Goal: Communication & Community: Participate in discussion

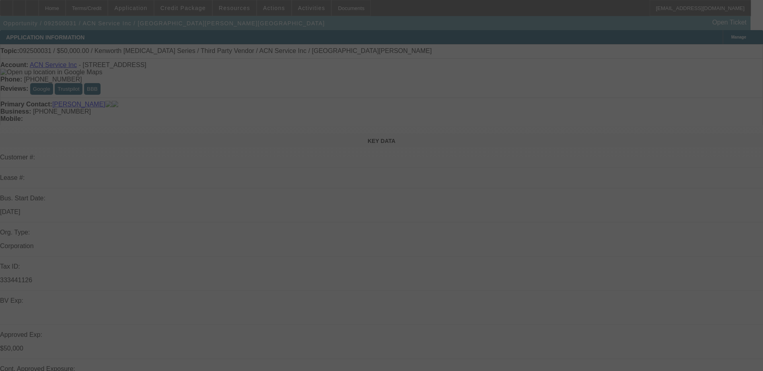
select select "0"
select select "2"
select select "0.1"
select select "0"
select select "2"
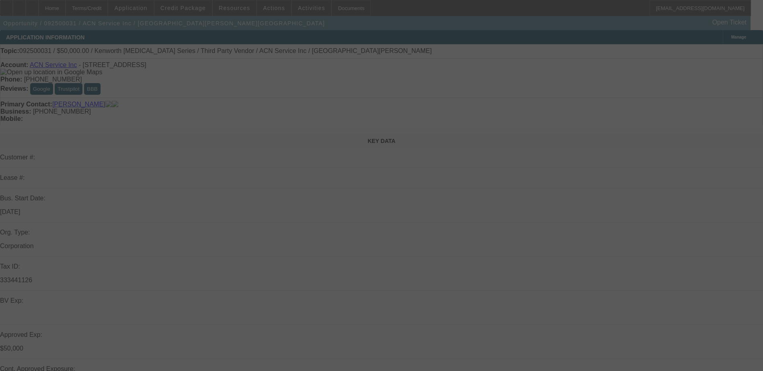
select select "0.1"
select select "0"
select select "2"
select select "0.1"
select select "0"
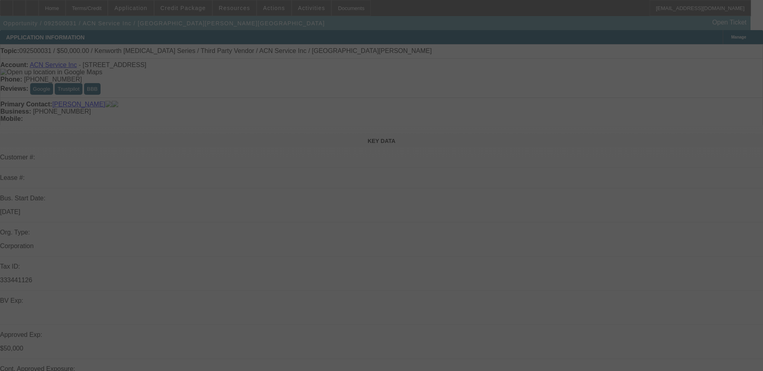
select select "0"
select select "0.1"
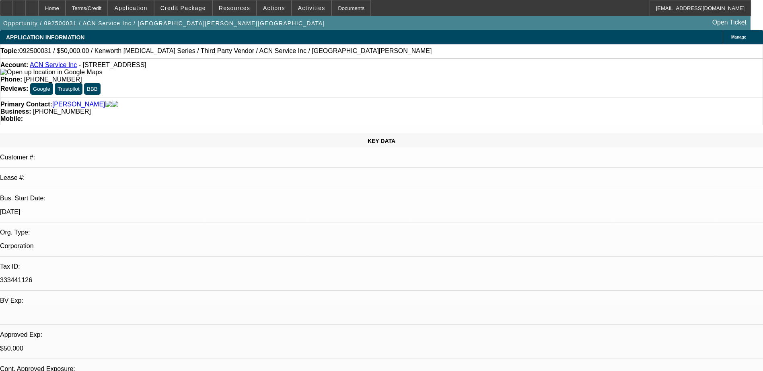
select select "1"
select select "2"
select select "4"
select select "1"
select select "2"
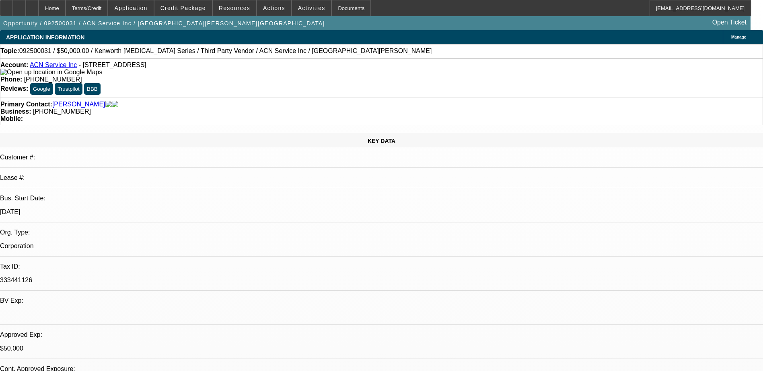
select select "4"
select select "1"
select select "2"
select select "4"
select select "1"
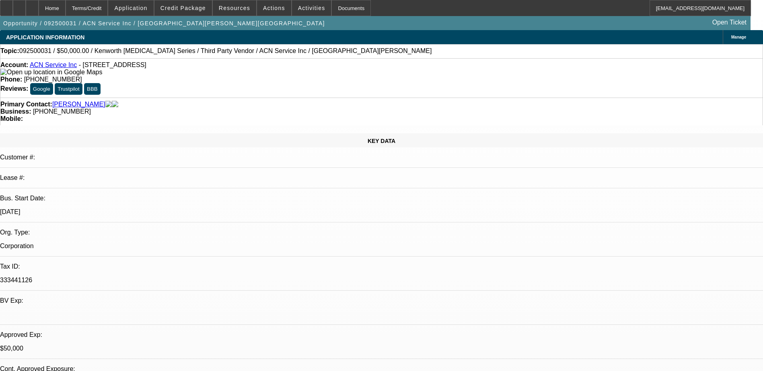
select select "1"
select select "4"
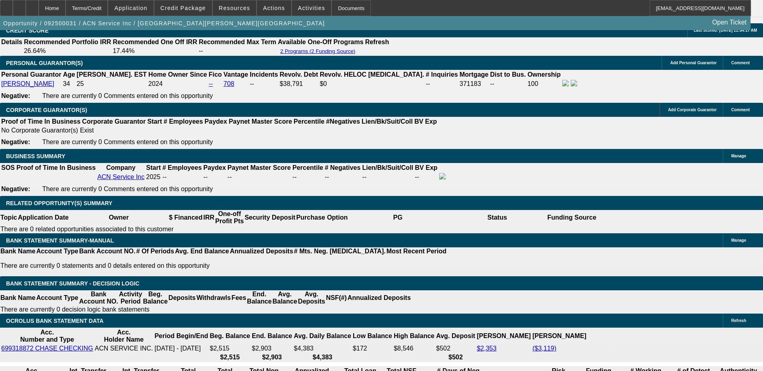
scroll to position [1166, 0]
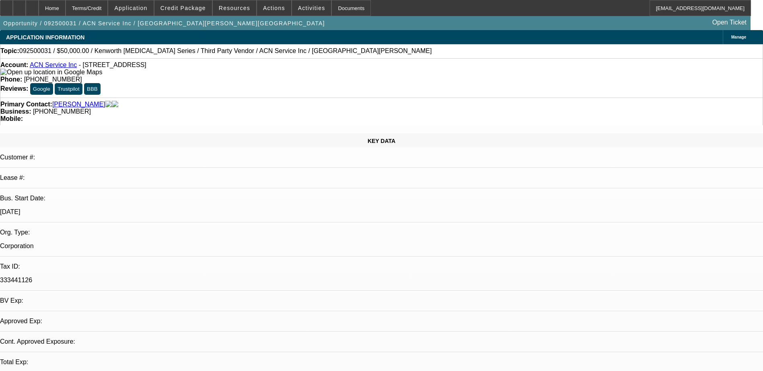
select select "0"
select select "2"
select select "0.1"
select select "0"
select select "2"
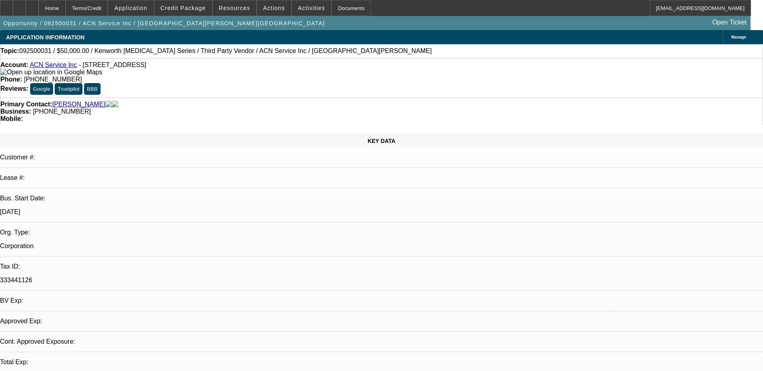
select select "0.1"
select select "0"
select select "2"
select select "0.1"
select select "0"
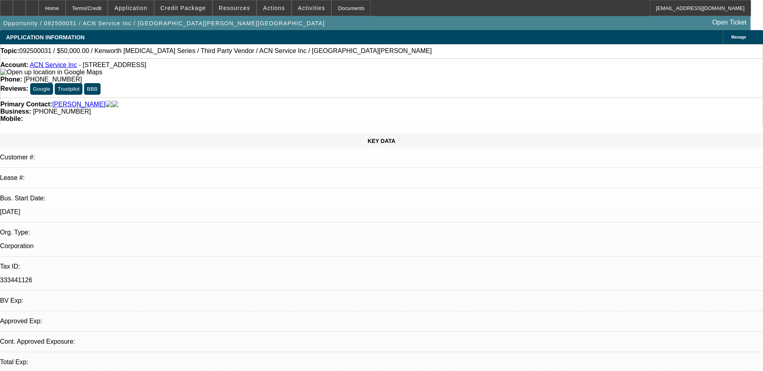
select select "0"
select select "0.1"
select select "1"
select select "2"
select select "4"
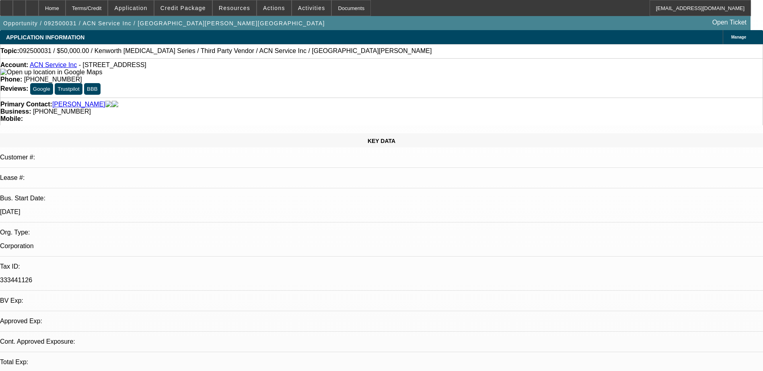
select select "1"
select select "2"
select select "4"
select select "1"
select select "2"
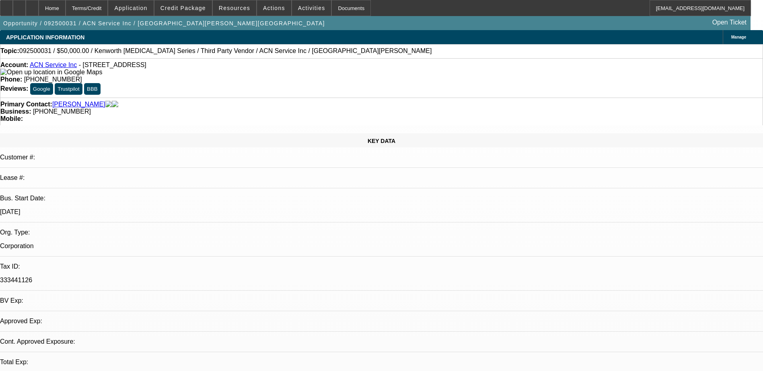
select select "4"
select select "1"
select select "4"
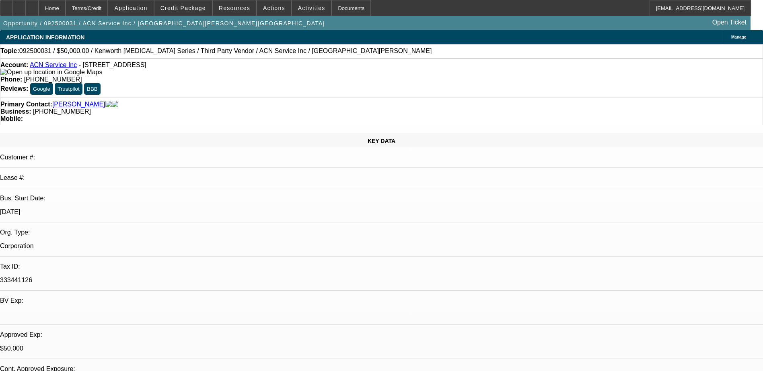
radio input "true"
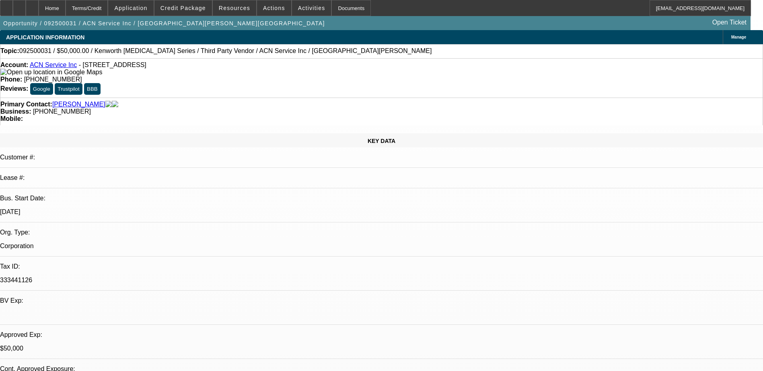
type textarea "9/11 Called LVM - he opened approval - told him ill be available tomorrow for a…"
radio input "true"
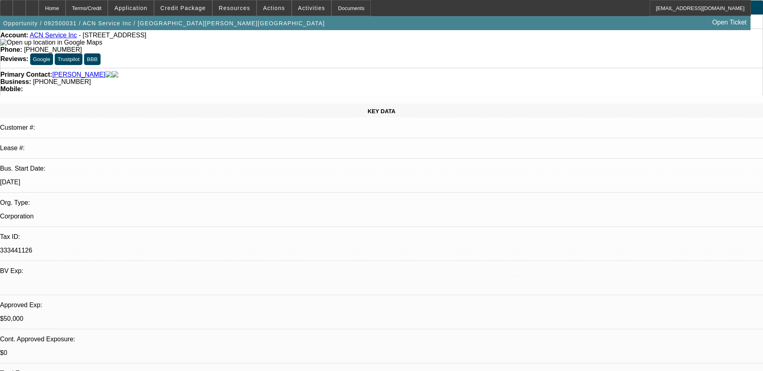
scroll to position [80, 0]
